Goal: Information Seeking & Learning: Learn about a topic

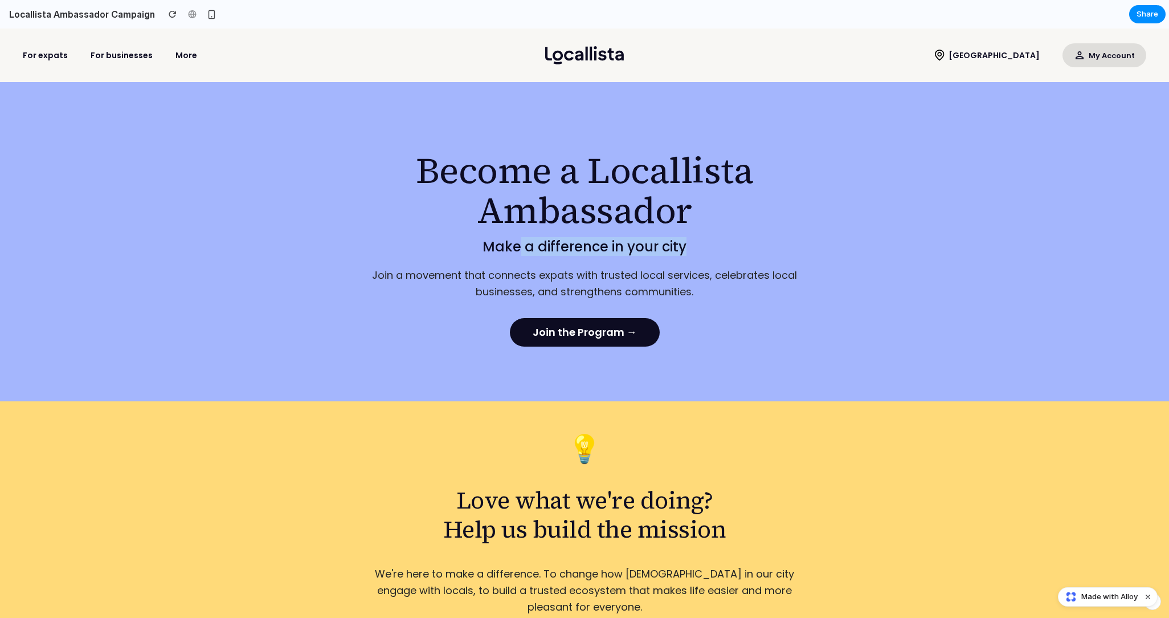
drag, startPoint x: 690, startPoint y: 247, endPoint x: 517, endPoint y: 254, distance: 173.4
click at [517, 254] on p "Make a difference in your city" at bounding box center [585, 247] width 456 height 14
drag, startPoint x: 684, startPoint y: 245, endPoint x: 487, endPoint y: 252, distance: 197.8
click at [487, 252] on p "Make a difference in your city" at bounding box center [585, 247] width 456 height 14
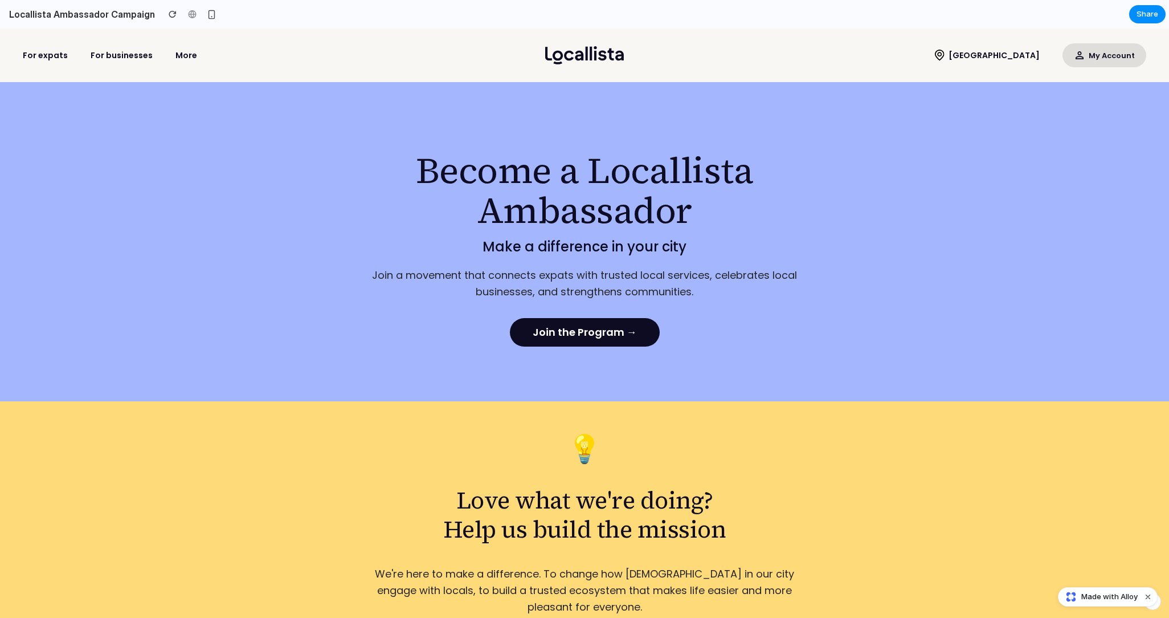
click at [496, 285] on p "Join a movement that connects expats with trusted local services, celebrates lo…" at bounding box center [585, 283] width 456 height 33
drag, startPoint x: 694, startPoint y: 293, endPoint x: 374, endPoint y: 272, distance: 320.9
click at [374, 272] on p "Join a movement that connects expats with trusted local services, celebrates lo…" at bounding box center [585, 283] width 456 height 33
copy p "Join a movement that connects expats with trusted local services, celebrates lo…"
click at [590, 249] on p "Make a difference in your city" at bounding box center [585, 247] width 456 height 14
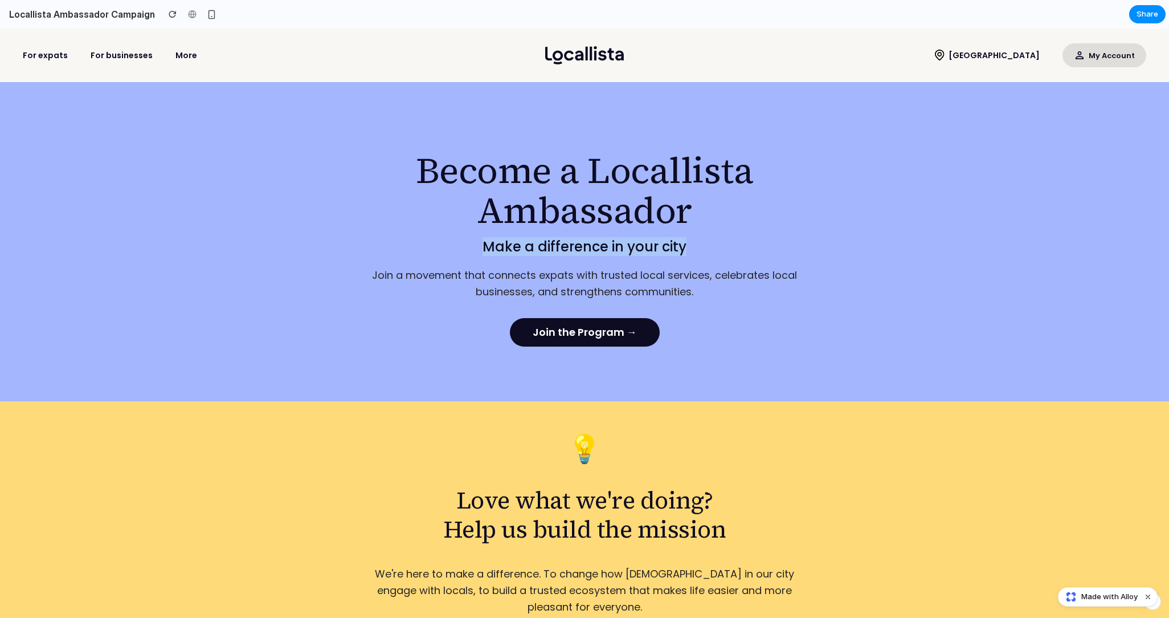
drag, startPoint x: 684, startPoint y: 246, endPoint x: 485, endPoint y: 245, distance: 199.4
click at [485, 245] on p "Make a difference in your city" at bounding box center [585, 247] width 456 height 14
copy p "Make a difference in your city"
click at [575, 164] on h1 "Become a Locallista Ambassador" at bounding box center [585, 190] width 456 height 80
drag, startPoint x: 565, startPoint y: 171, endPoint x: 698, endPoint y: 168, distance: 133.9
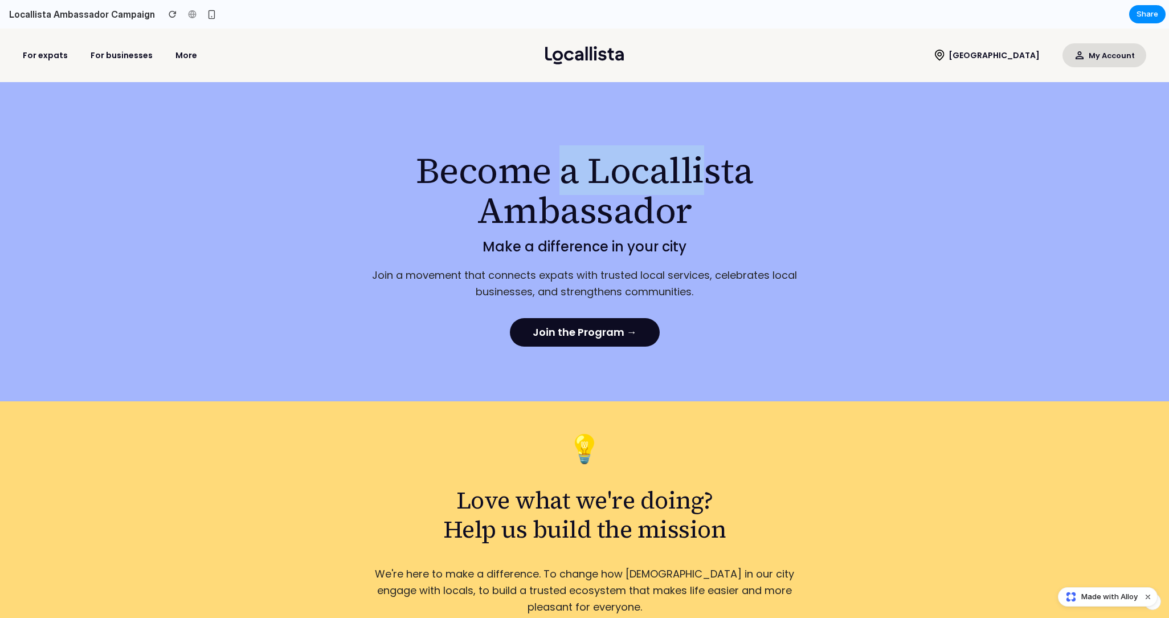
click at [698, 168] on h1 "Become a Locallista Ambassador" at bounding box center [585, 190] width 456 height 80
click at [858, 243] on div "Become a Locallista Ambassador Make a difference in your city Join a movement t…" at bounding box center [584, 241] width 1169 height 319
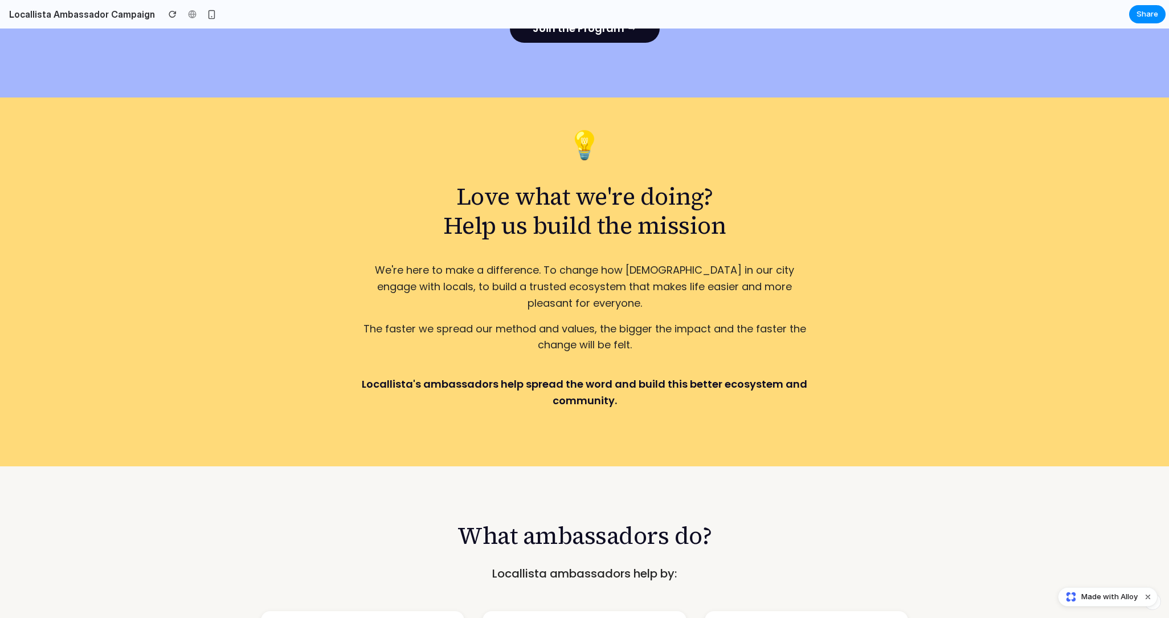
scroll to position [321, 0]
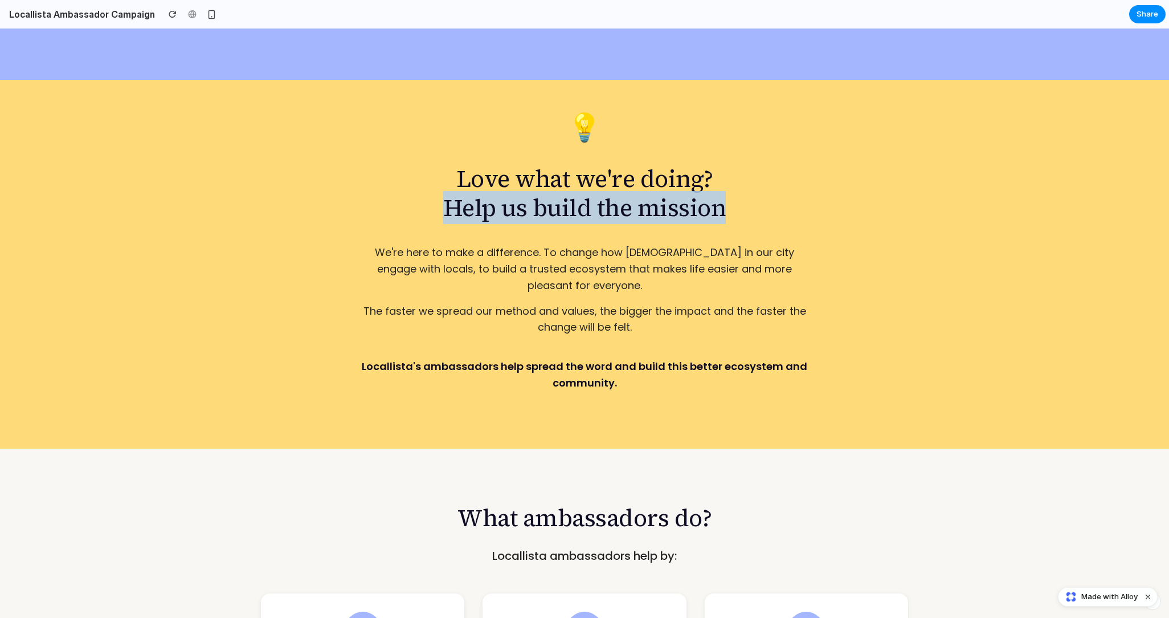
drag, startPoint x: 728, startPoint y: 214, endPoint x: 448, endPoint y: 220, distance: 279.8
click at [448, 220] on h2 "Love what we're doing? Help us build the mission" at bounding box center [585, 193] width 456 height 58
copy h2 "Help us build the mission"
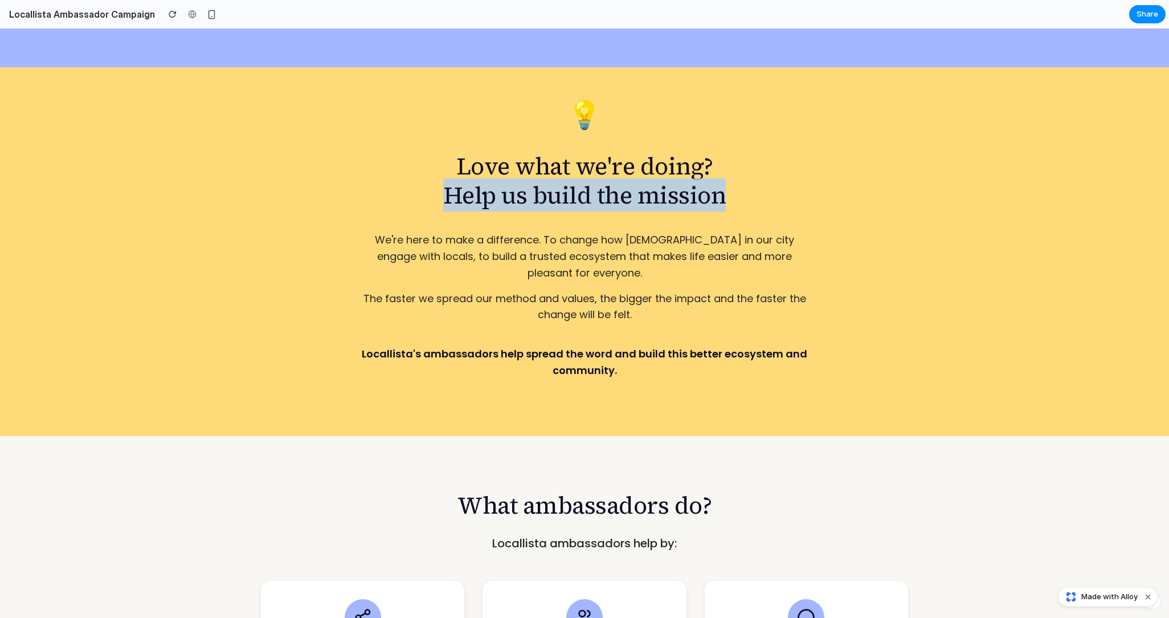
scroll to position [337, 0]
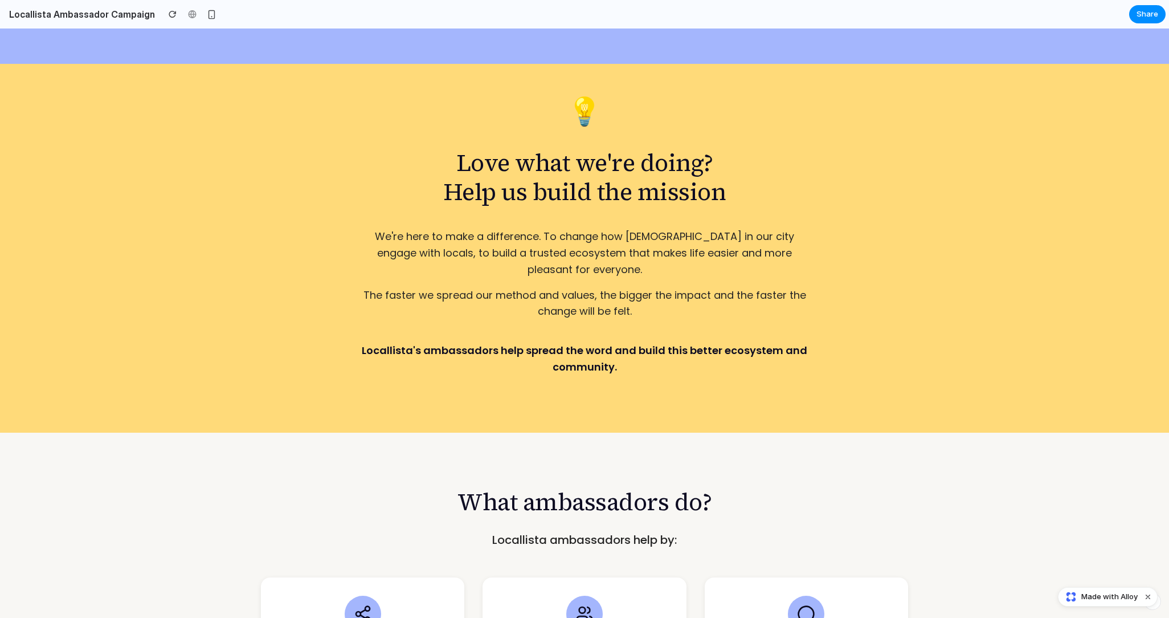
click at [525, 266] on div "💡 Love what we're doing? Help us build the mission We're here to make a differe…" at bounding box center [585, 236] width 456 height 277
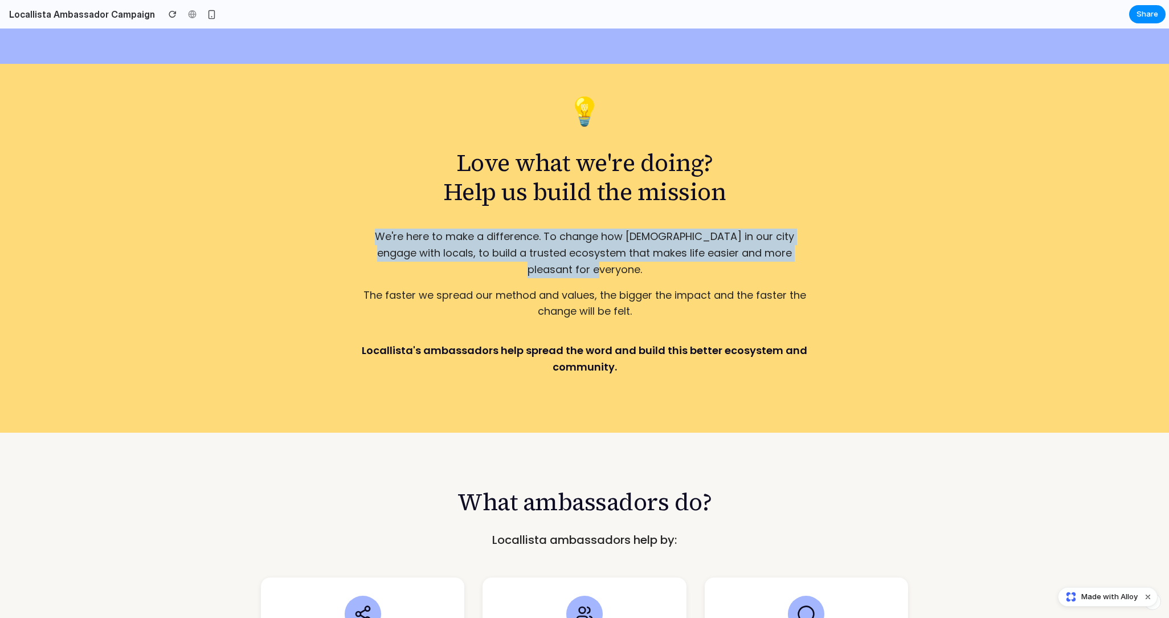
drag, startPoint x: 805, startPoint y: 254, endPoint x: 359, endPoint y: 242, distance: 446.2
click at [359, 242] on p "We're here to make a difference. To change how [DEMOGRAPHIC_DATA] in our city e…" at bounding box center [585, 252] width 456 height 49
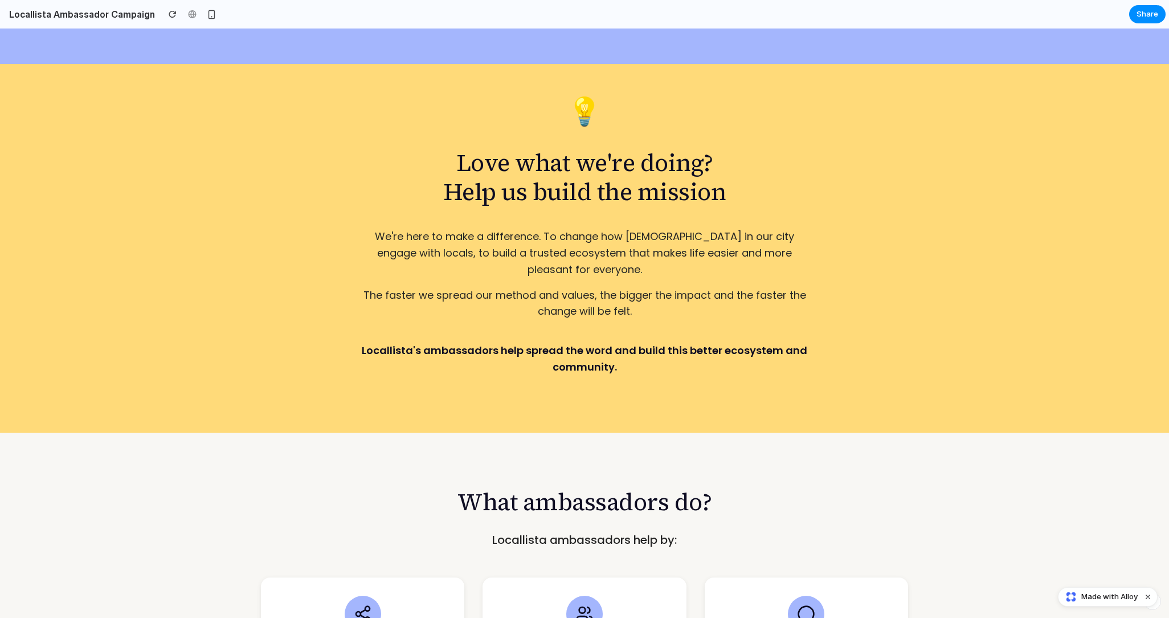
click at [521, 287] on p "The faster we spread our method and values, the bigger the impact and the faste…" at bounding box center [585, 303] width 456 height 33
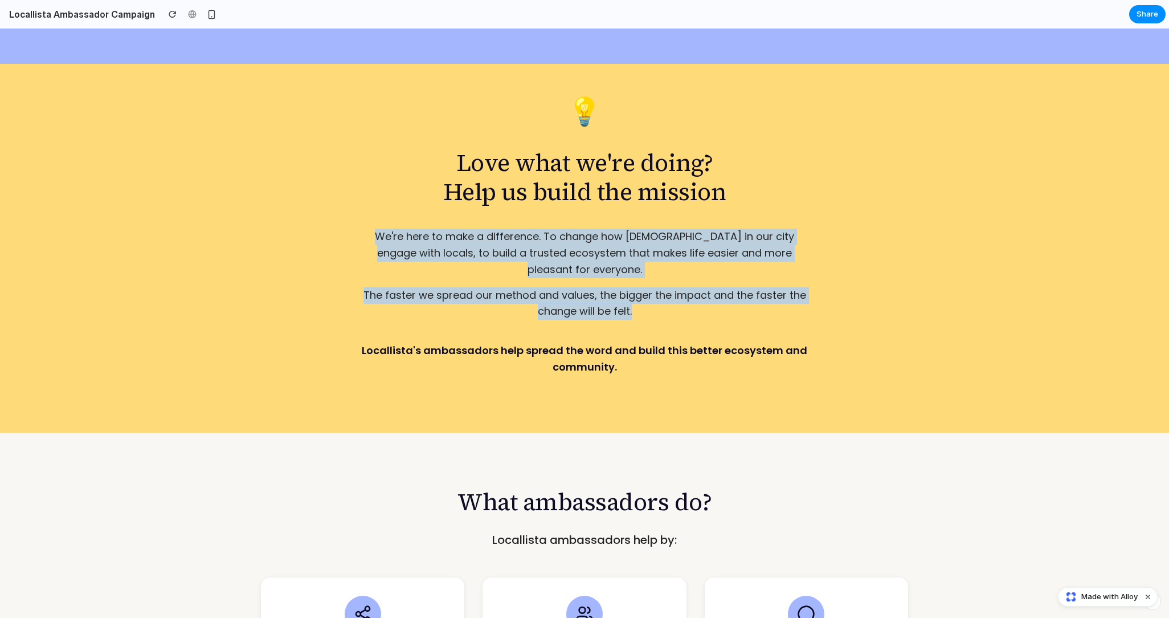
drag, startPoint x: 639, startPoint y: 297, endPoint x: 353, endPoint y: 232, distance: 293.4
click at [353, 232] on div "💡 Love what we're doing? Help us build the mission We're here to make a differe…" at bounding box center [584, 248] width 1169 height 368
copy div "We're here to make a difference. To change how [DEMOGRAPHIC_DATA] in our city e…"
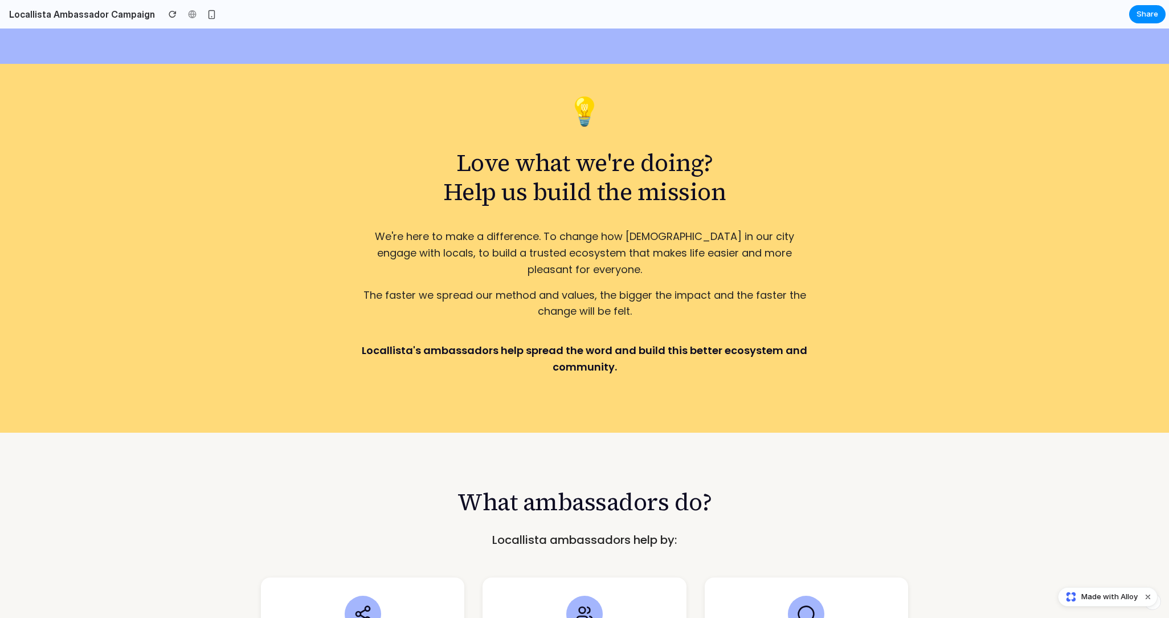
click at [655, 291] on p "The faster we spread our method and values, the bigger the impact and the faste…" at bounding box center [585, 303] width 456 height 33
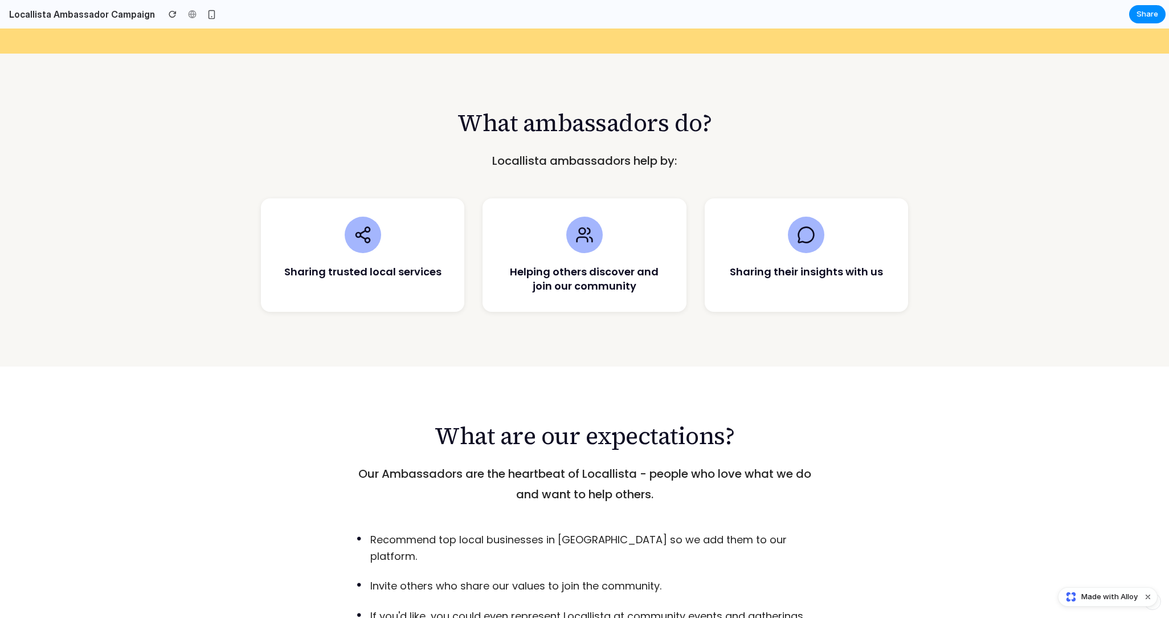
scroll to position [717, 0]
click at [361, 225] on icon at bounding box center [363, 234] width 18 height 18
click at [375, 216] on div at bounding box center [363, 234] width 36 height 36
click at [367, 225] on icon at bounding box center [363, 234] width 18 height 18
click at [374, 264] on h3 "Sharing trusted local services" at bounding box center [362, 271] width 167 height 14
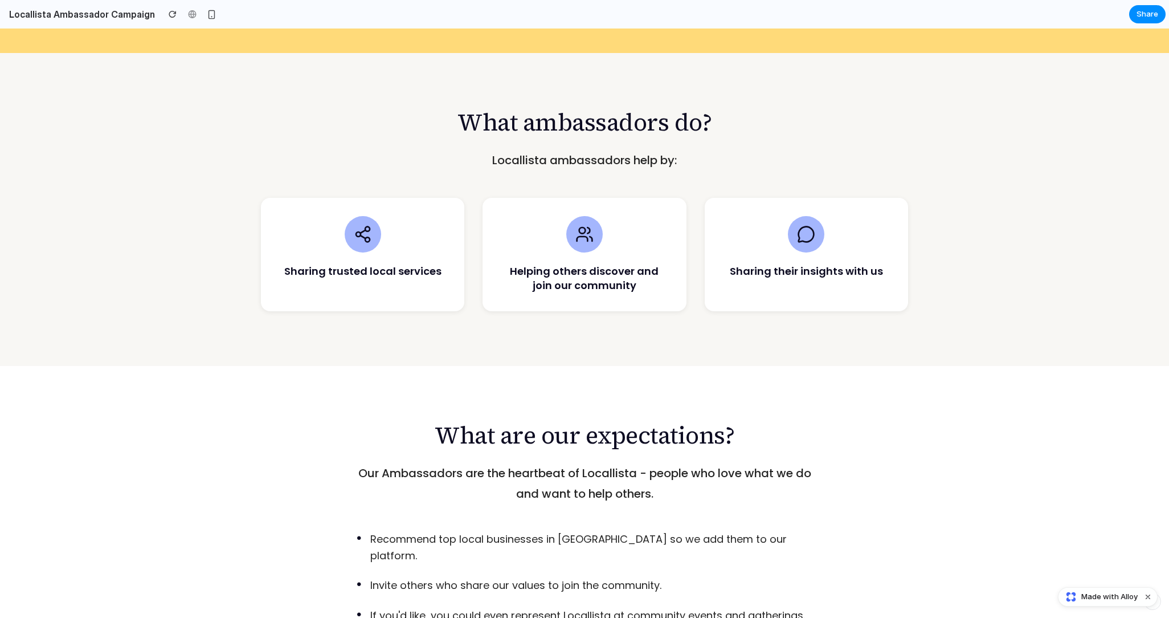
click at [369, 264] on h3 "Sharing trusted local services" at bounding box center [362, 271] width 167 height 14
copy div "Sharing trusted local services"
drag, startPoint x: 643, startPoint y: 267, endPoint x: 514, endPoint y: 255, distance: 129.4
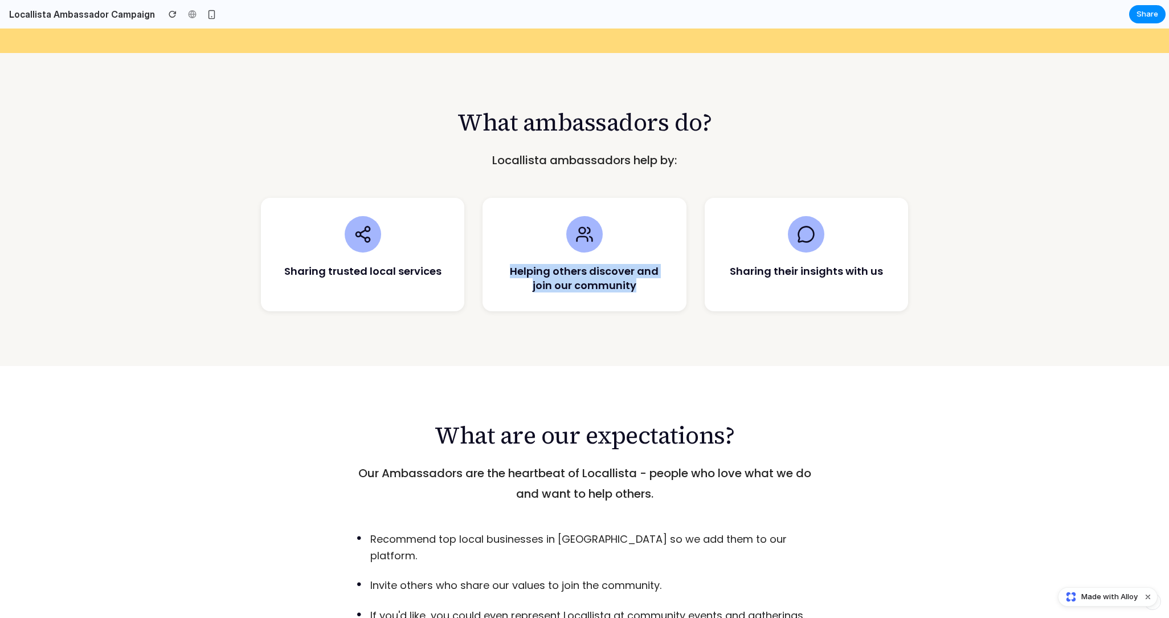
click at [514, 264] on h3 "Helping others discover and join our community" at bounding box center [584, 278] width 167 height 28
copy h3 "Helping others discover and join our community"
click at [796, 379] on div "What are our expectations? Our Ambassadors are the heartbeat of Locallista - pe…" at bounding box center [584, 529] width 1169 height 327
click at [808, 264] on h3 "Sharing their insights with us" at bounding box center [806, 271] width 167 height 14
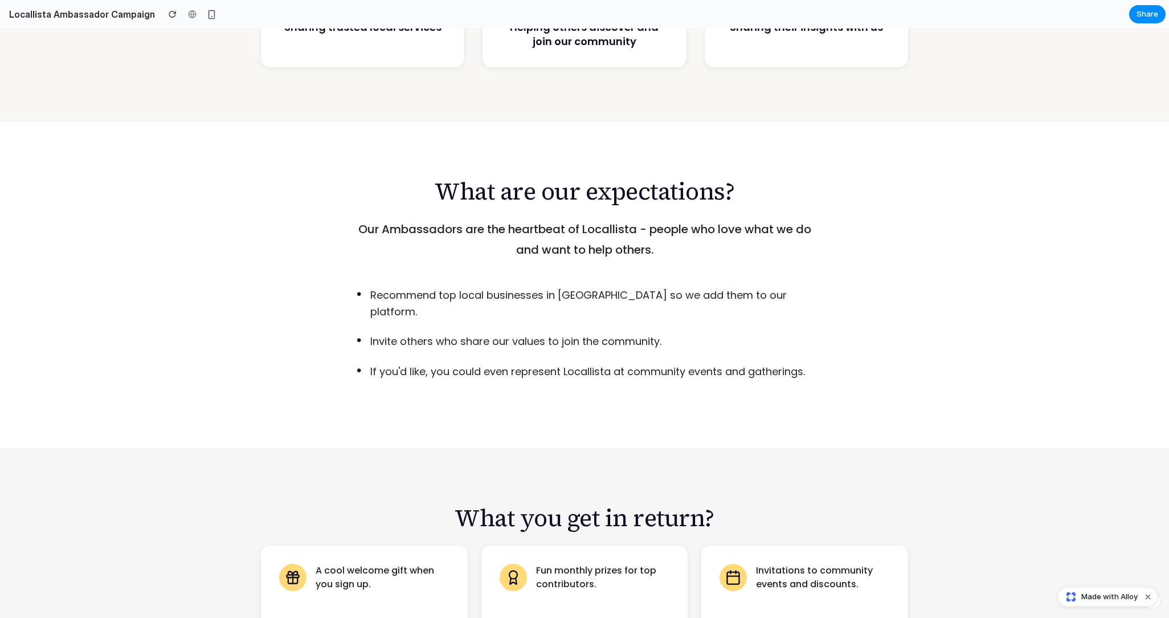
scroll to position [961, 0]
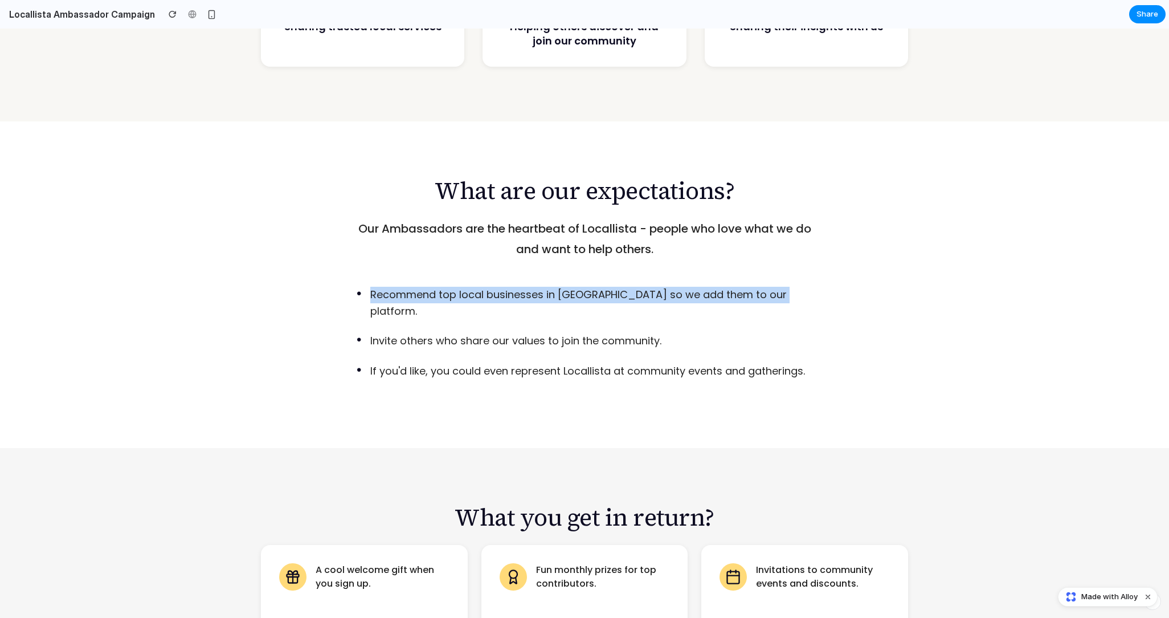
drag, startPoint x: 775, startPoint y: 277, endPoint x: 360, endPoint y: 284, distance: 415.4
click at [360, 287] on div "• Recommend top local businesses in [GEOGRAPHIC_DATA] so we add them to our pla…" at bounding box center [585, 303] width 456 height 33
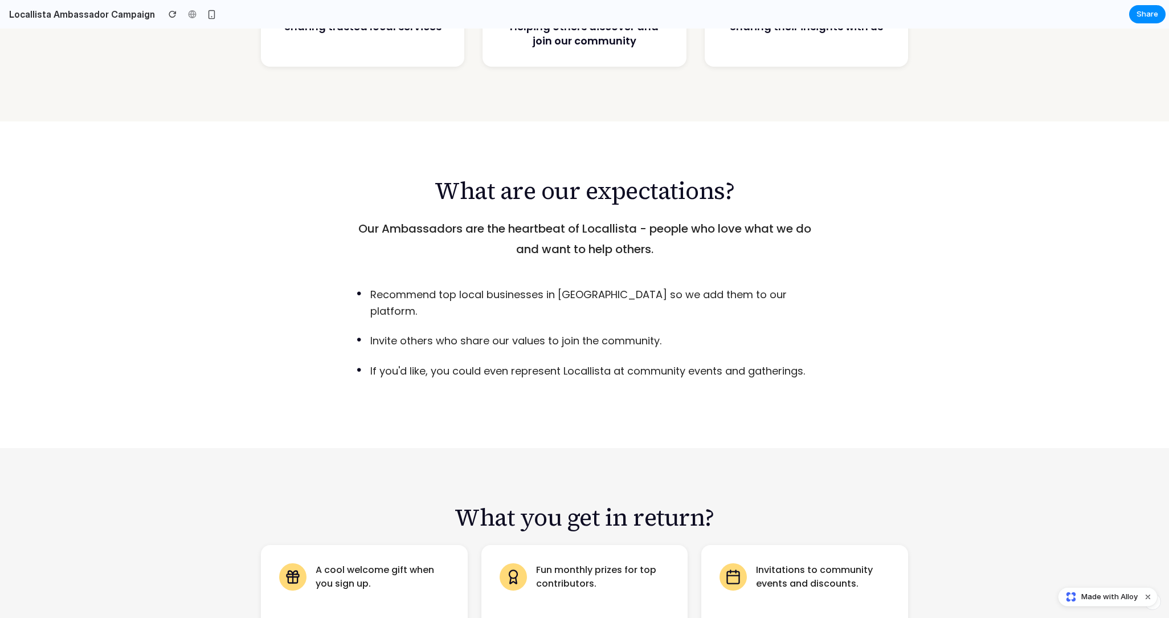
click at [660, 333] on p "Invite others who share our values to join the community." at bounding box center [515, 341] width 291 height 17
drag, startPoint x: 661, startPoint y: 309, endPoint x: 366, endPoint y: 314, distance: 295.2
click at [366, 333] on div "• Invite others who share our values to join the community." at bounding box center [585, 341] width 456 height 17
copy p "Invite others who share our values to join the community."
click at [746, 244] on div "What are our expectations? Our Ambassadors are the heartbeat of Locallista - pe…" at bounding box center [584, 278] width 513 height 204
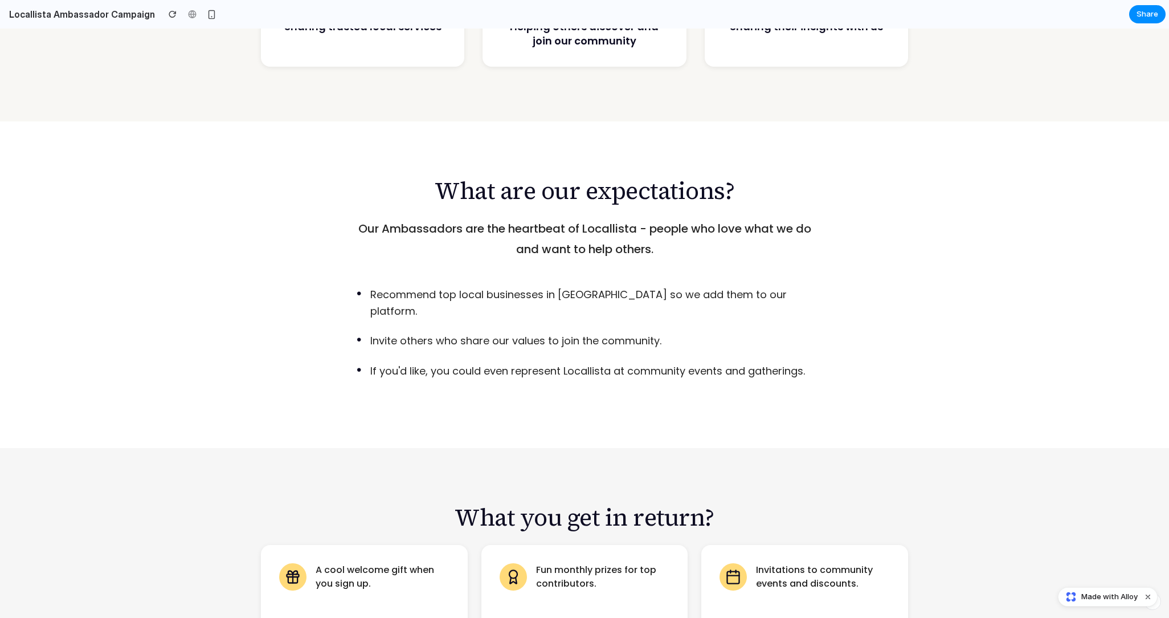
click at [585, 287] on p "Recommend top local businesses in [GEOGRAPHIC_DATA] so we add them to our platf…" at bounding box center [591, 303] width 442 height 33
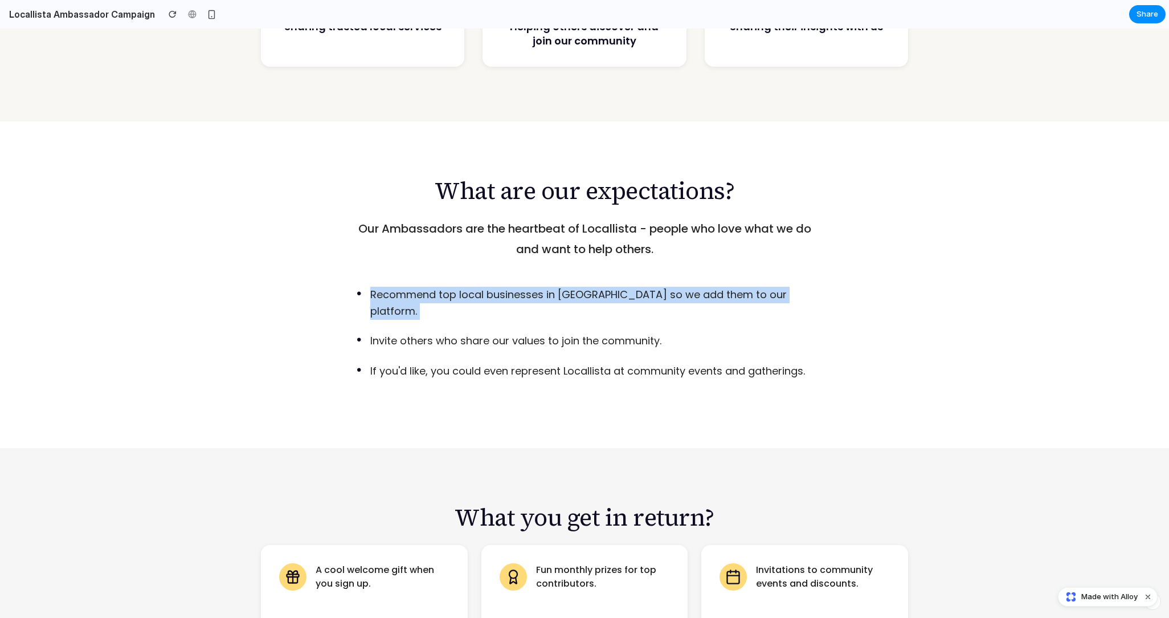
click at [585, 287] on p "Recommend top local businesses in [GEOGRAPHIC_DATA] so we add them to our platf…" at bounding box center [591, 303] width 442 height 33
copy p "Recommend top local businesses in [GEOGRAPHIC_DATA] so we add them to our platf…"
click at [875, 261] on div "What are our expectations? Our Ambassadors are the heartbeat of Locallista - pe…" at bounding box center [584, 284] width 1169 height 327
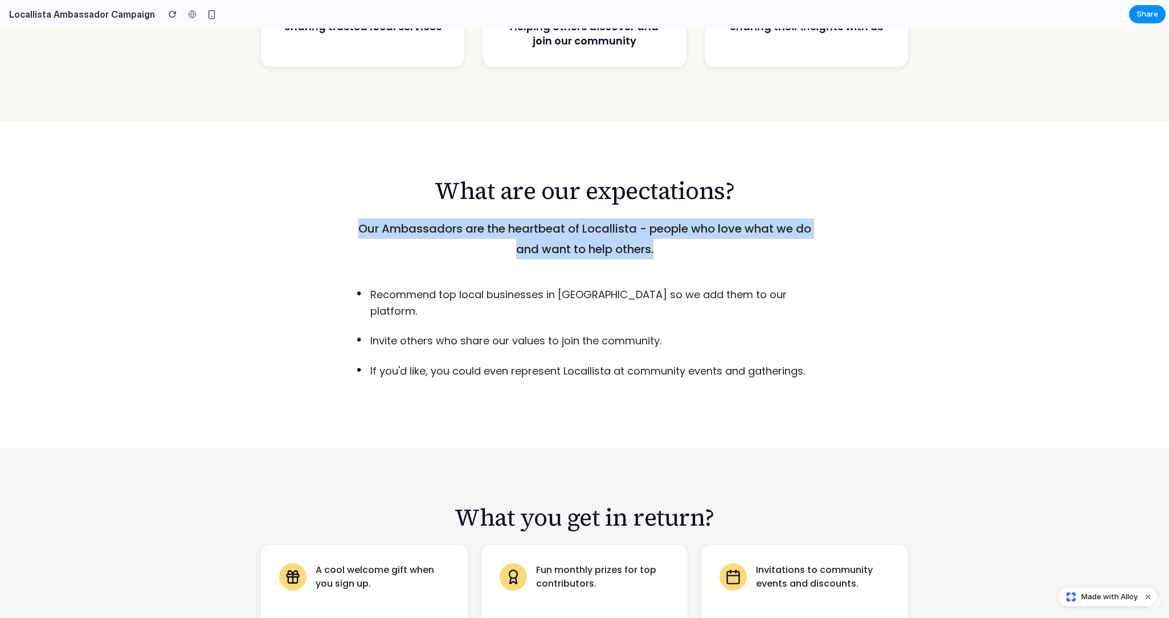
drag, startPoint x: 669, startPoint y: 232, endPoint x: 354, endPoint y: 212, distance: 315.1
click at [354, 218] on p "Our Ambassadors are the heartbeat of Locallista - people who love what we do an…" at bounding box center [584, 238] width 476 height 41
copy p "Our Ambassadors are the heartbeat of Locallista - people who love what we do an…"
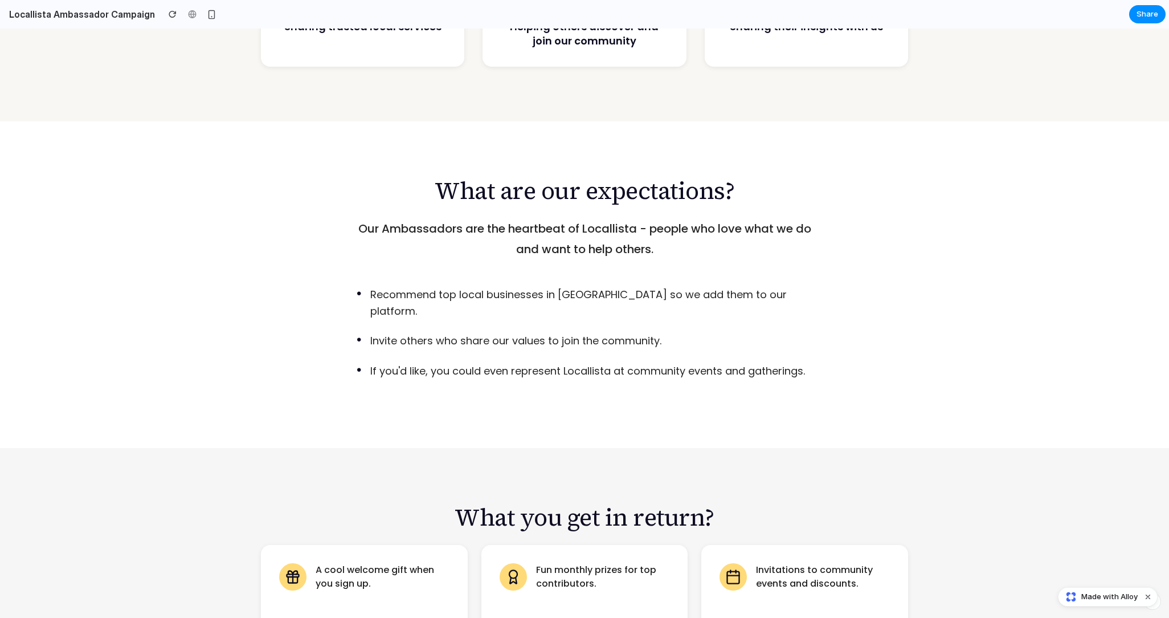
click at [938, 238] on div "What are our expectations? Our Ambassadors are the heartbeat of Locallista - pe…" at bounding box center [584, 284] width 1169 height 327
click at [623, 365] on div "What are our expectations? Our Ambassadors are the heartbeat of Locallista - pe…" at bounding box center [584, 284] width 1169 height 327
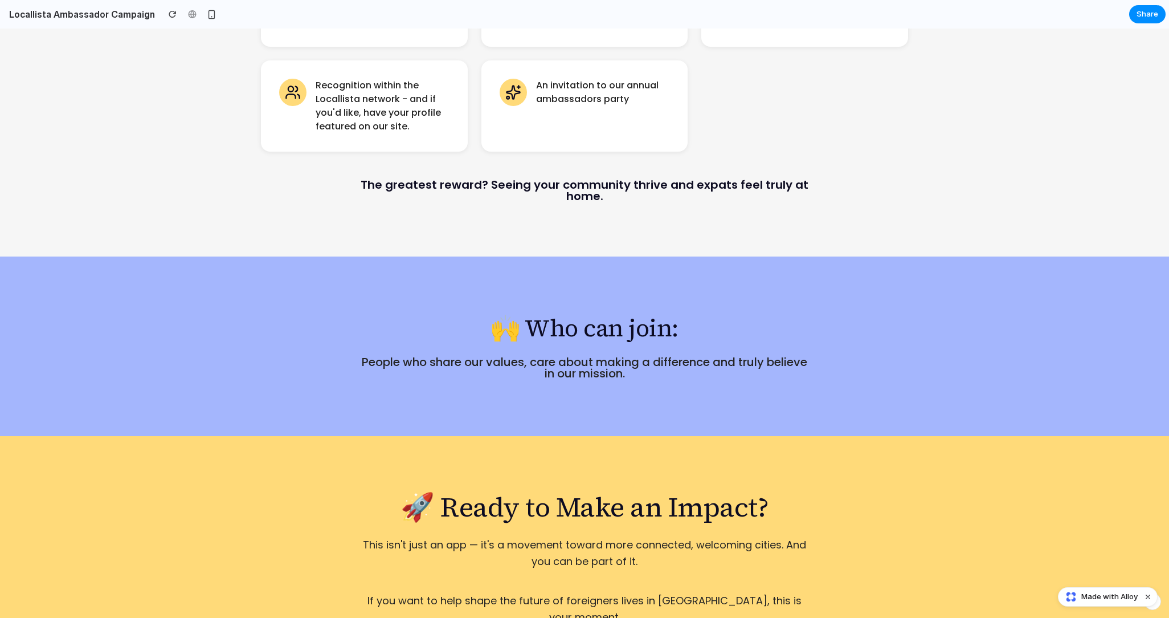
scroll to position [1556, 0]
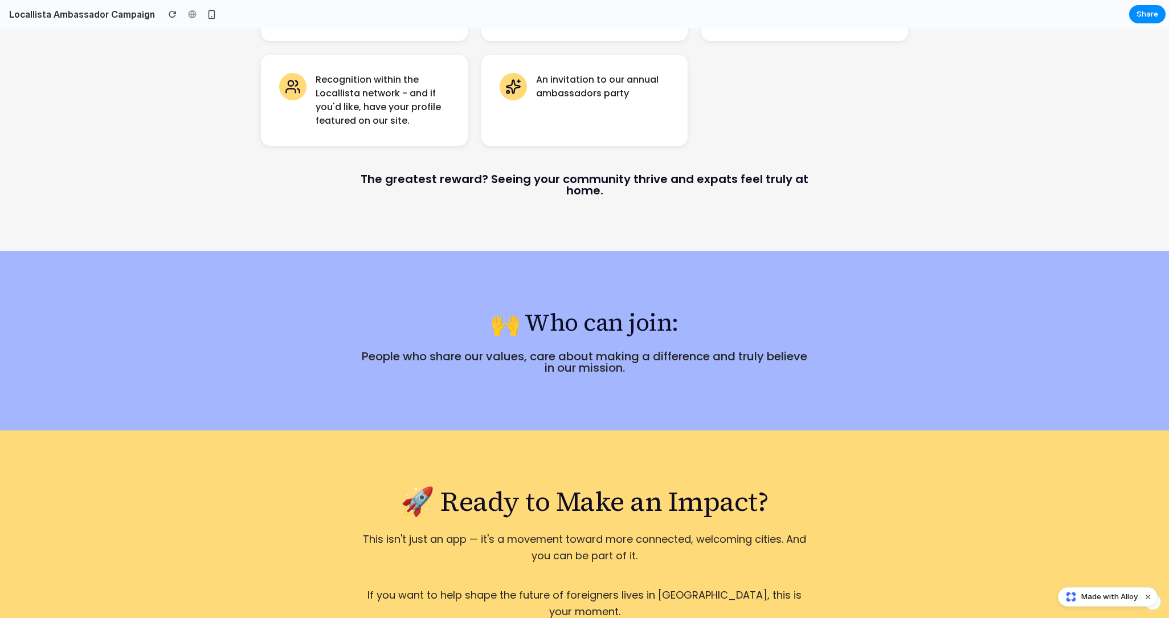
click at [605, 350] on p "People who share our values, care about making a difference and truly believe i…" at bounding box center [585, 361] width 456 height 23
click at [625, 350] on p "People who share our values, care about making a difference and truly believe i…" at bounding box center [585, 361] width 456 height 23
drag, startPoint x: 628, startPoint y: 338, endPoint x: 380, endPoint y: 322, distance: 248.9
click at [380, 350] on p "People who share our values, care about making a difference and truly believe i…" at bounding box center [585, 361] width 456 height 23
click at [422, 350] on p "People who share our values, care about making a difference and truly believe i…" at bounding box center [585, 361] width 456 height 23
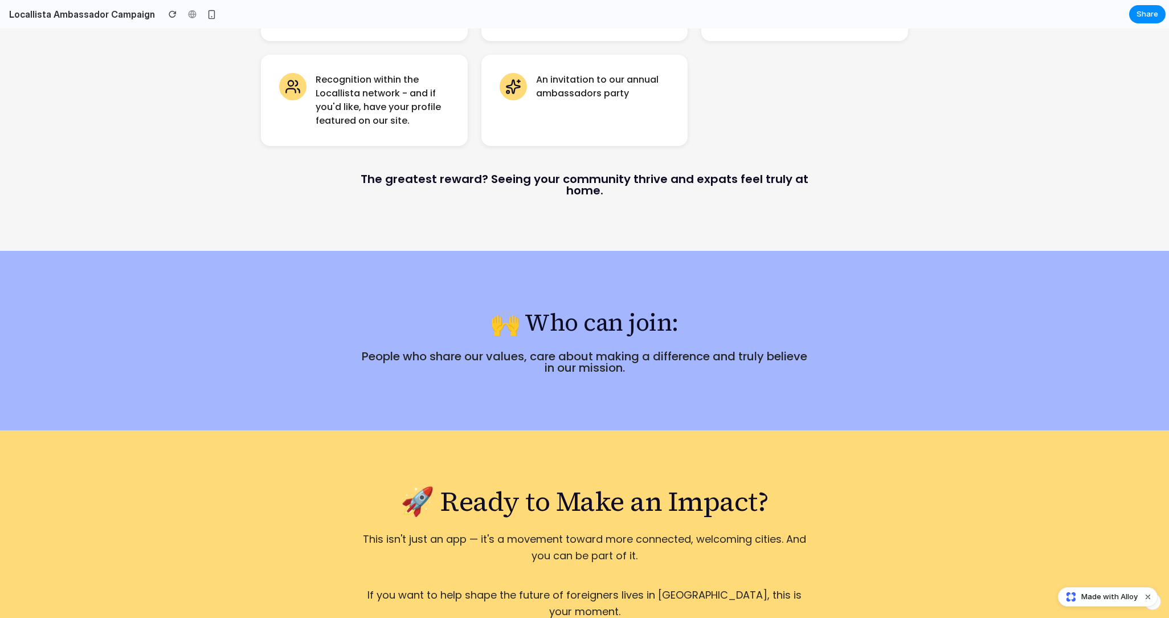
click at [612, 350] on p "People who share our values, care about making a difference and truly believe i…" at bounding box center [585, 361] width 456 height 23
click at [630, 350] on p "People who share our values, care about making a difference and truly believe i…" at bounding box center [585, 361] width 456 height 23
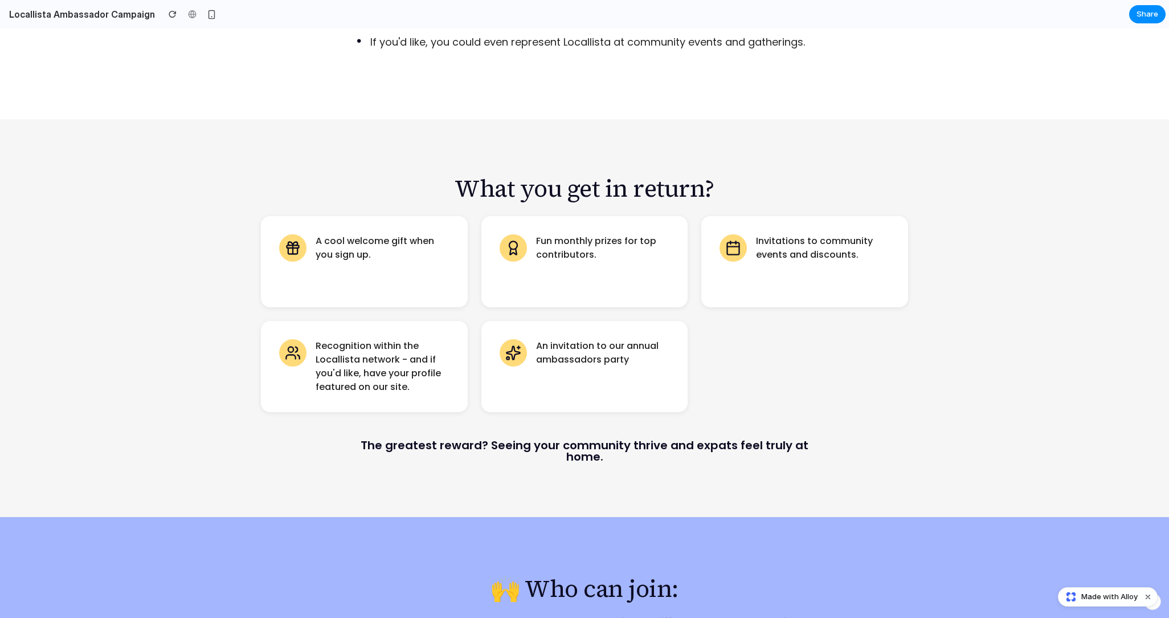
scroll to position [1285, 0]
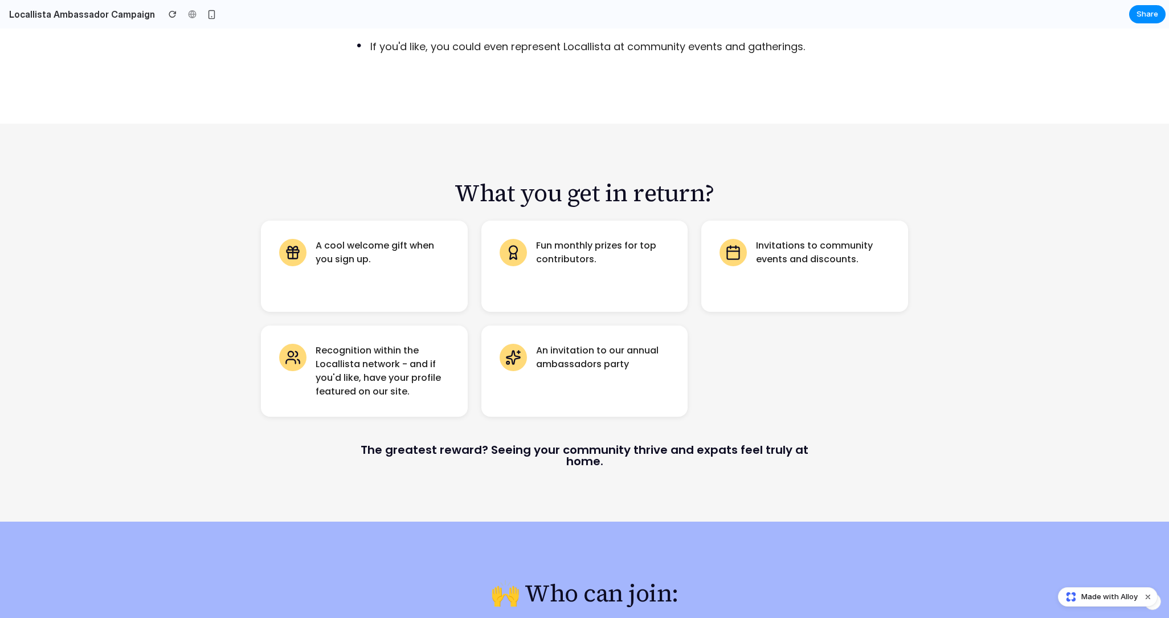
click at [708, 178] on h2 "What you get in return?" at bounding box center [584, 192] width 647 height 28
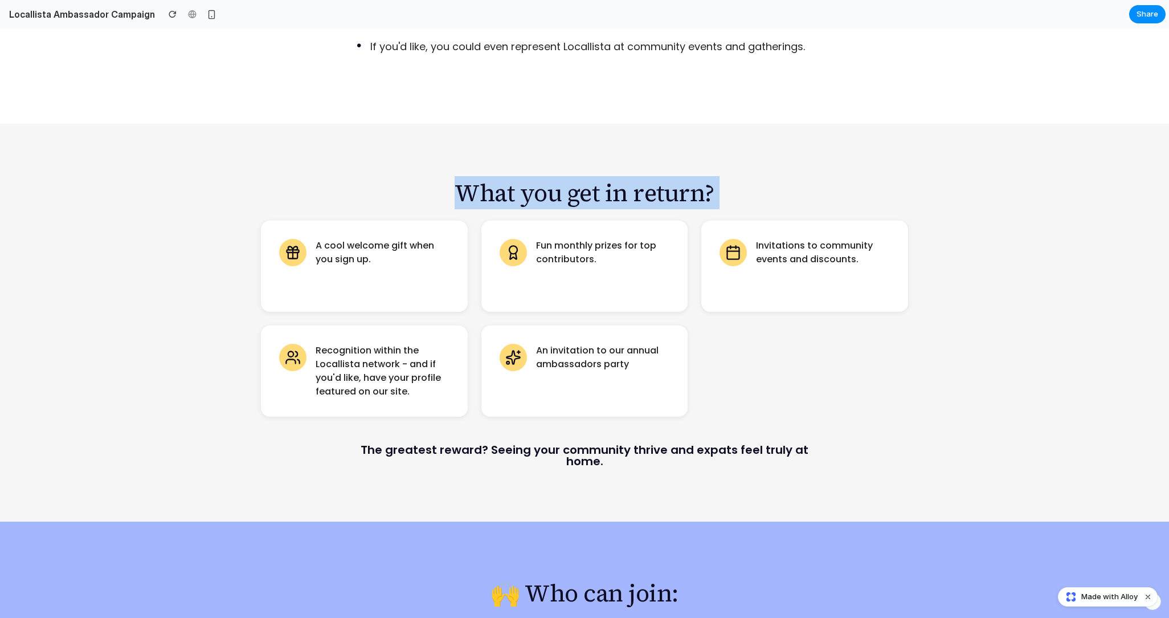
click at [708, 178] on h2 "What you get in return?" at bounding box center [584, 192] width 647 height 28
copy div "What you get in return?"
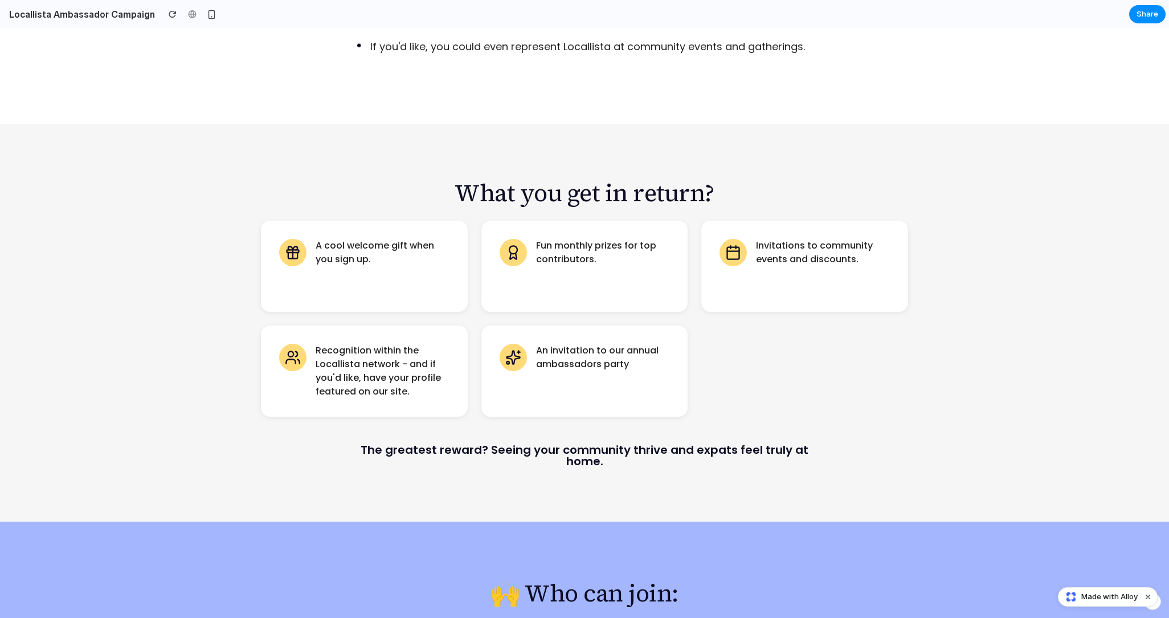
click at [876, 313] on div "A cool welcome gift when you sign up. Fun monthly prizes for top contributors. …" at bounding box center [584, 318] width 647 height 196
click at [370, 239] on p "A cool welcome gift when you sign up." at bounding box center [383, 252] width 134 height 27
click at [586, 239] on p "Fun monthly prizes for top contributors." at bounding box center [603, 252] width 134 height 27
drag, startPoint x: 605, startPoint y: 224, endPoint x: 534, endPoint y: 213, distance: 72.1
click at [534, 220] on div "Fun monthly prizes for top contributors." at bounding box center [584, 265] width 207 height 91
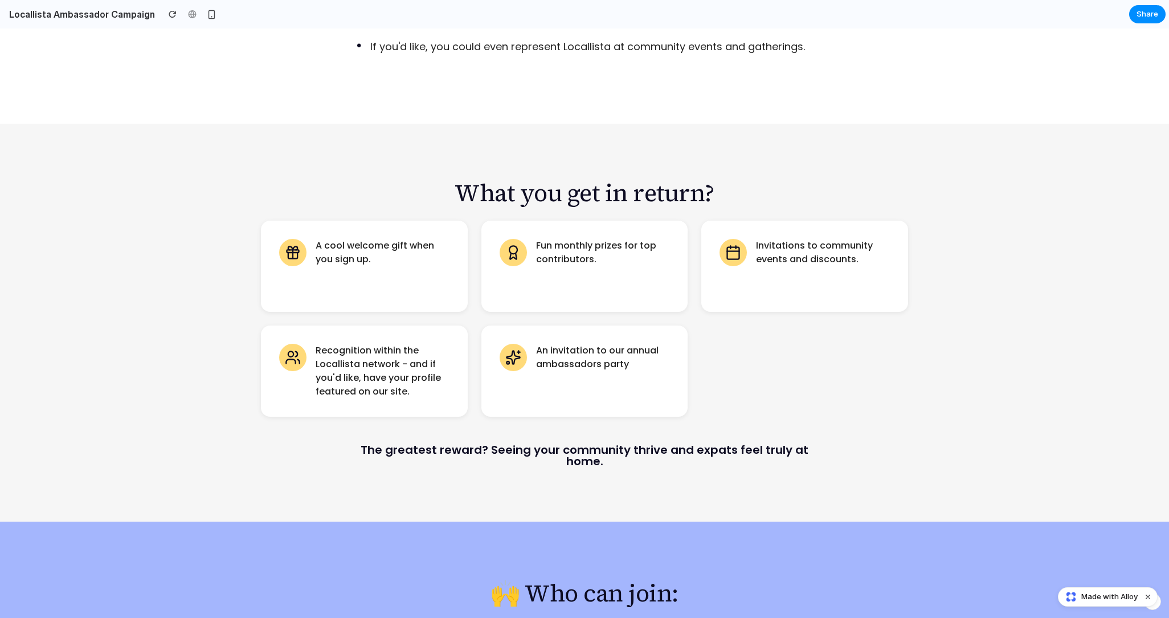
click at [815, 239] on p "Invitations to community events and discounts." at bounding box center [823, 252] width 134 height 27
drag, startPoint x: 864, startPoint y: 229, endPoint x: 757, endPoint y: 211, distance: 109.1
click at [757, 239] on p "Invitations to community events and discounts." at bounding box center [823, 252] width 134 height 27
click at [600, 344] on p "An invitation to our annual ambassadors party" at bounding box center [603, 357] width 134 height 27
drag, startPoint x: 631, startPoint y: 335, endPoint x: 530, endPoint y: 318, distance: 102.7
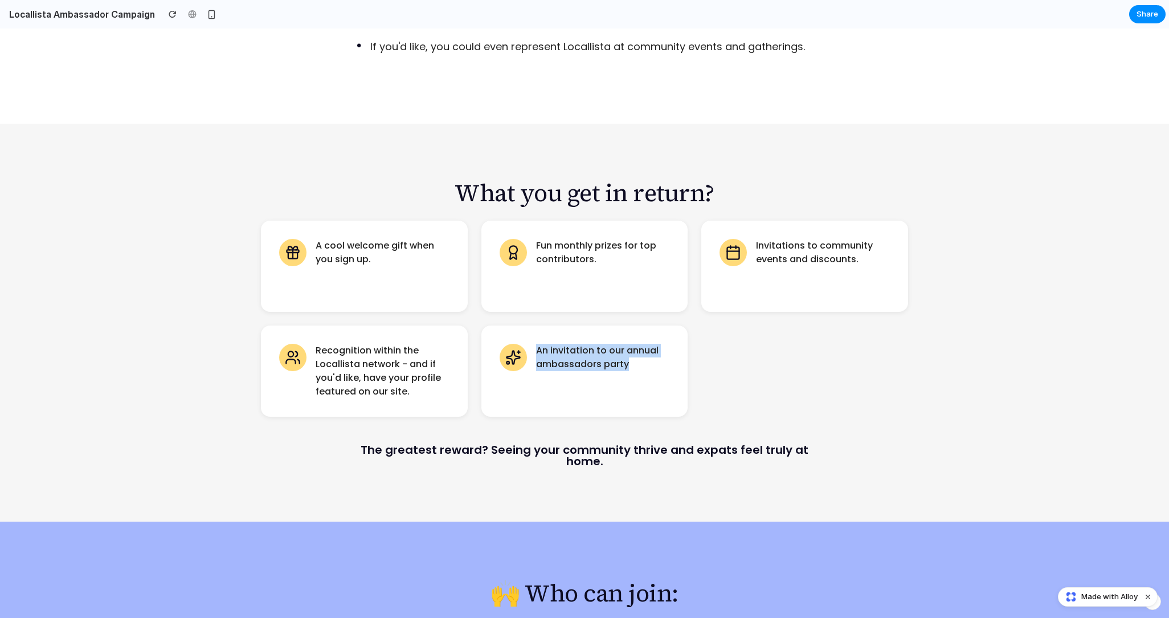
click at [530, 325] on div "An invitation to our annual ambassadors party" at bounding box center [584, 370] width 207 height 91
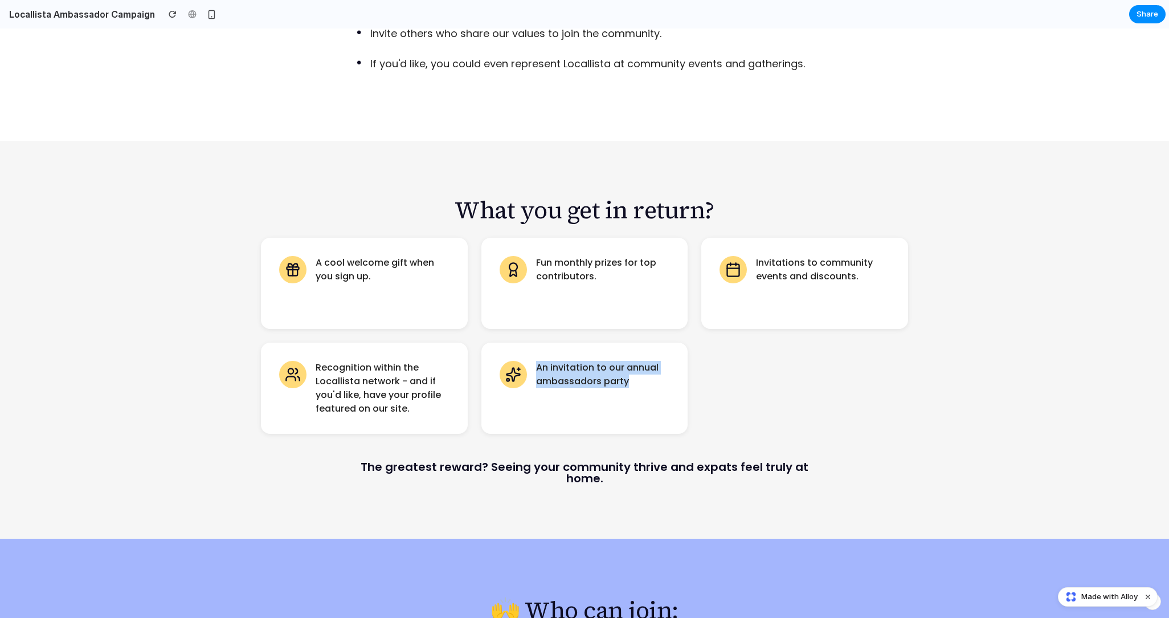
scroll to position [1272, 0]
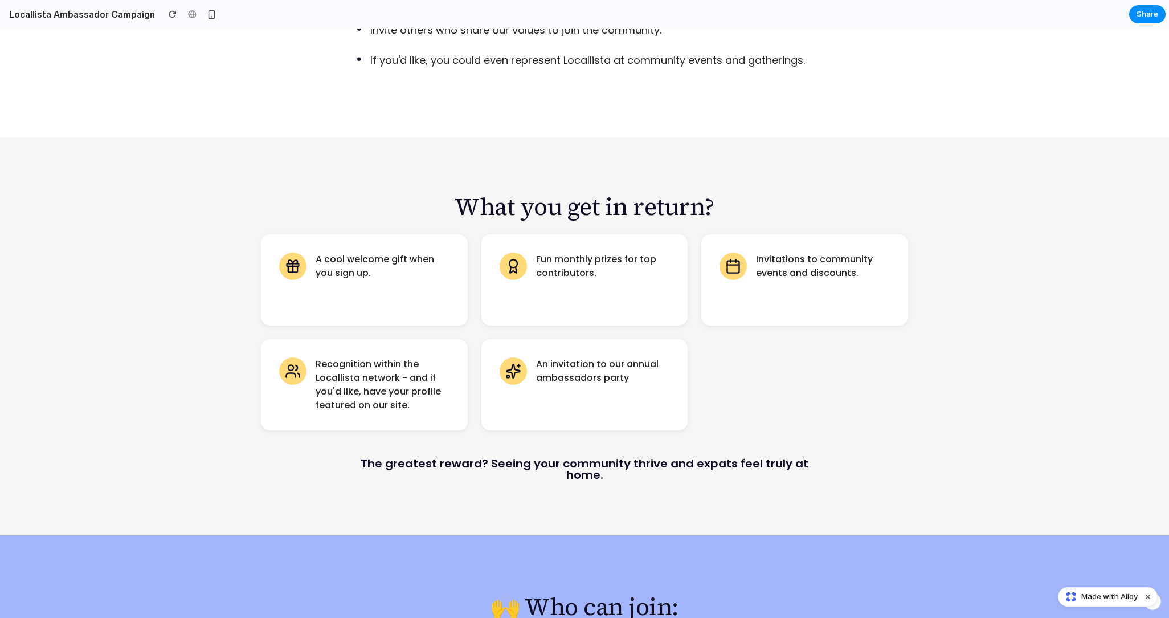
click at [410, 366] on p "Recognition within the Locallista network - and if you'd like, have your profil…" at bounding box center [383, 384] width 134 height 55
drag, startPoint x: 412, startPoint y: 373, endPoint x: 389, endPoint y: 357, distance: 28.6
click at [389, 357] on p "Recognition within the Locallista network - and if you'd like, have your profil…" at bounding box center [383, 384] width 134 height 55
click at [399, 357] on p "Recognition within the Locallista network - and if you'd like, have your profil…" at bounding box center [383, 384] width 134 height 55
drag, startPoint x: 317, startPoint y: 329, endPoint x: 398, endPoint y: 340, distance: 82.2
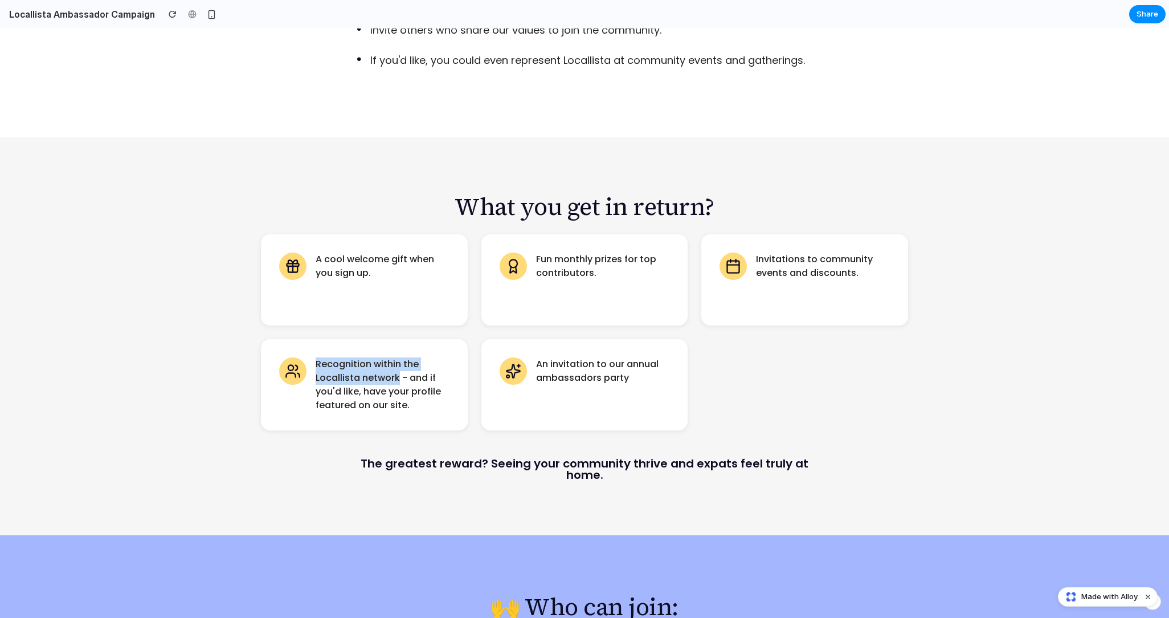
click at [398, 357] on p "Recognition within the Locallista network - and if you'd like, have your profil…" at bounding box center [383, 384] width 134 height 55
click at [916, 285] on div "What you get in return? A cool welcome gift when you sign up. Fun monthly prize…" at bounding box center [585, 336] width 684 height 288
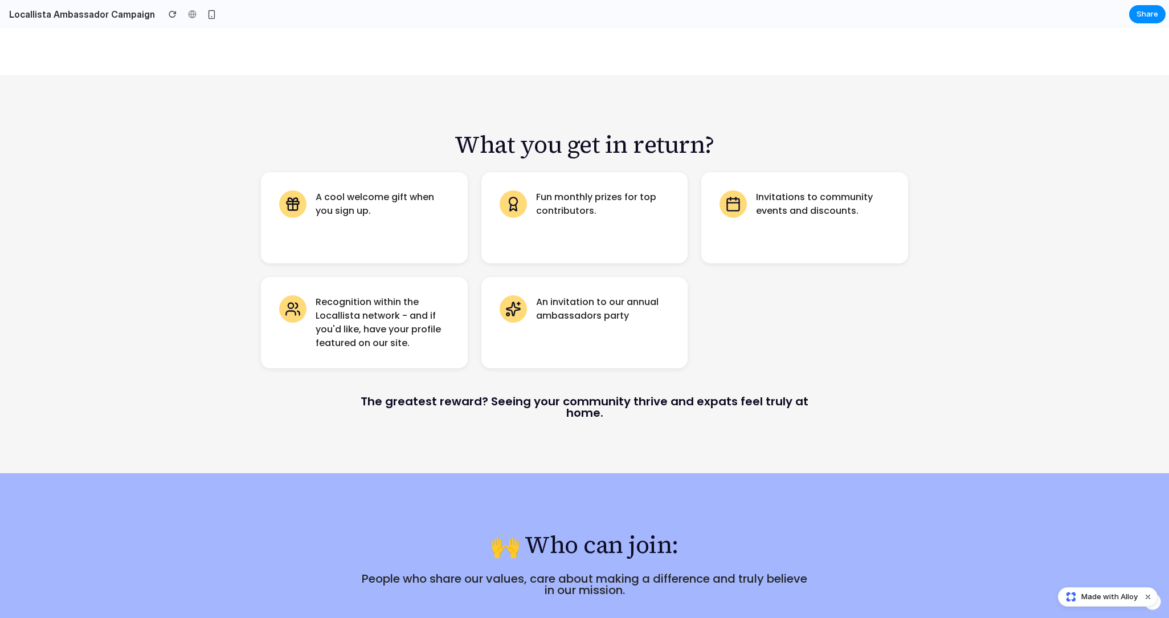
scroll to position [1344, 0]
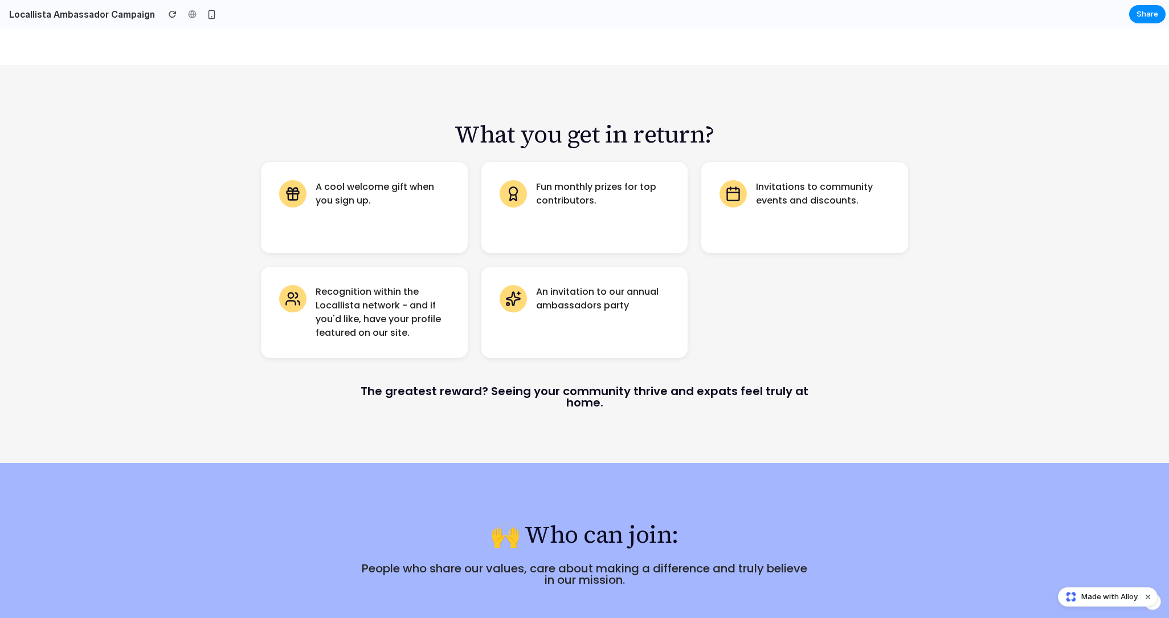
click at [603, 385] on p "The greatest reward? Seeing your community thrive and expats feel truly at home." at bounding box center [585, 396] width 456 height 23
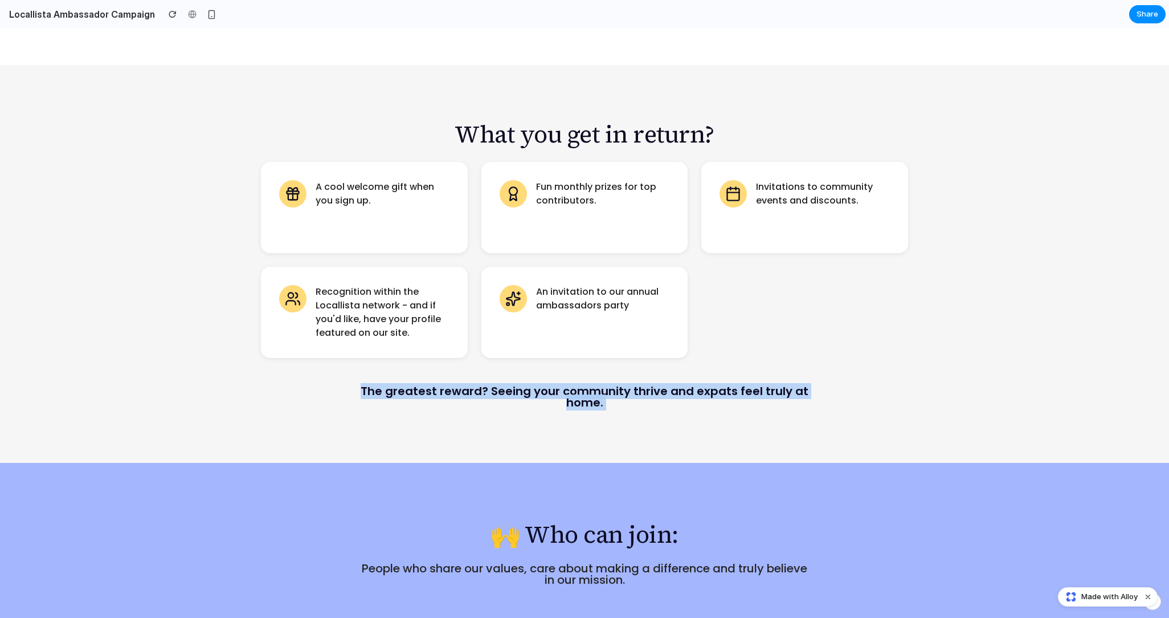
click at [603, 385] on p "The greatest reward? Seeing your community thrive and expats feel truly at home." at bounding box center [585, 396] width 456 height 23
